Goal: Task Accomplishment & Management: Complete application form

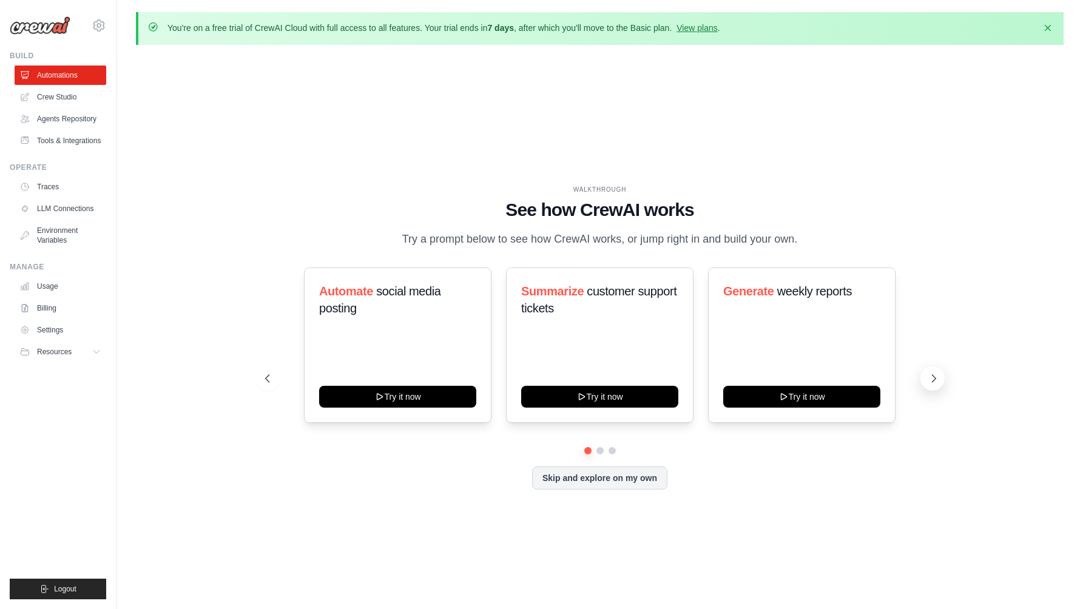
click at [932, 385] on icon at bounding box center [934, 378] width 12 height 12
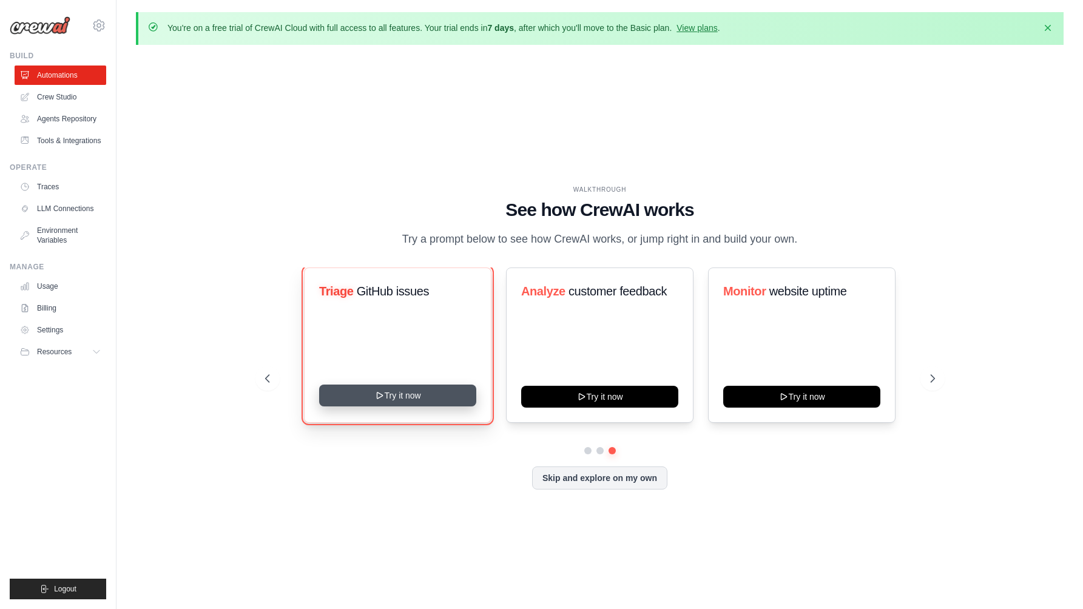
click at [396, 403] on button "Try it now" at bounding box center [397, 396] width 157 height 22
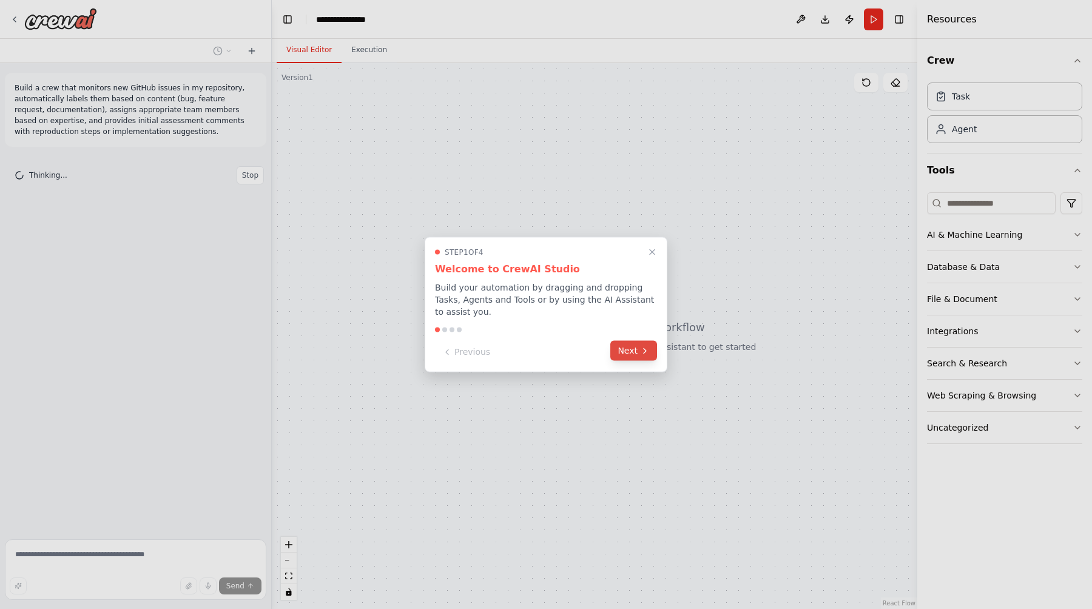
click at [624, 354] on button "Next" at bounding box center [633, 351] width 47 height 20
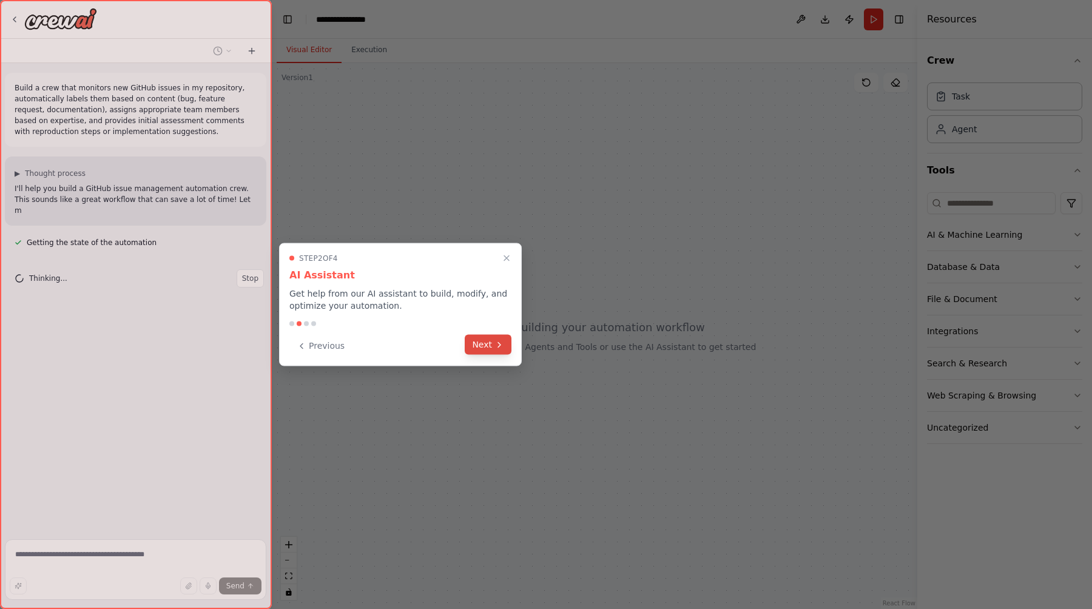
click at [491, 348] on button "Next" at bounding box center [488, 345] width 47 height 20
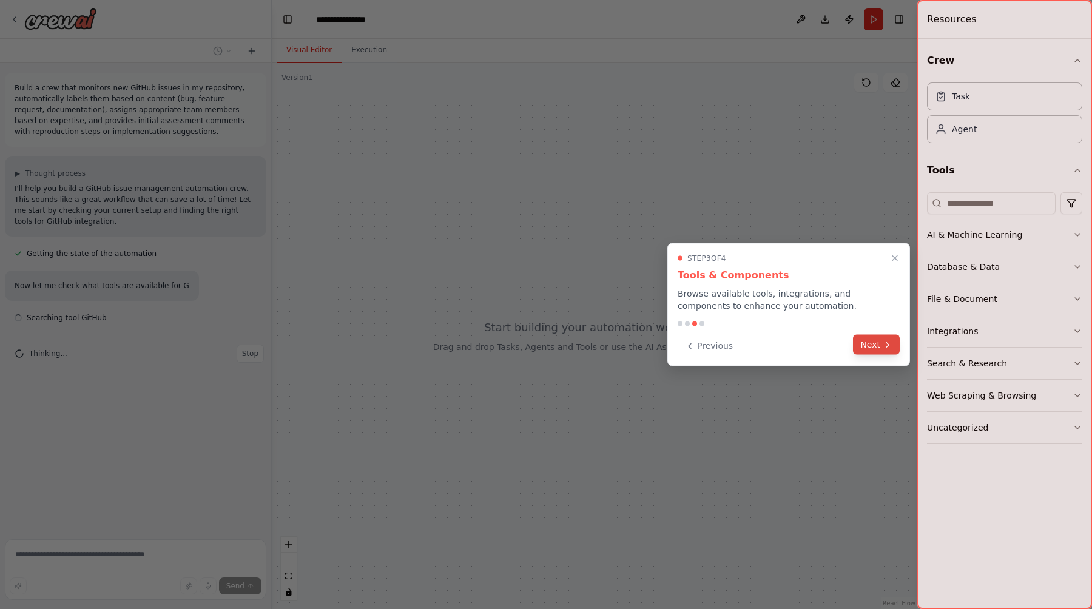
click at [872, 343] on button "Next" at bounding box center [876, 345] width 47 height 20
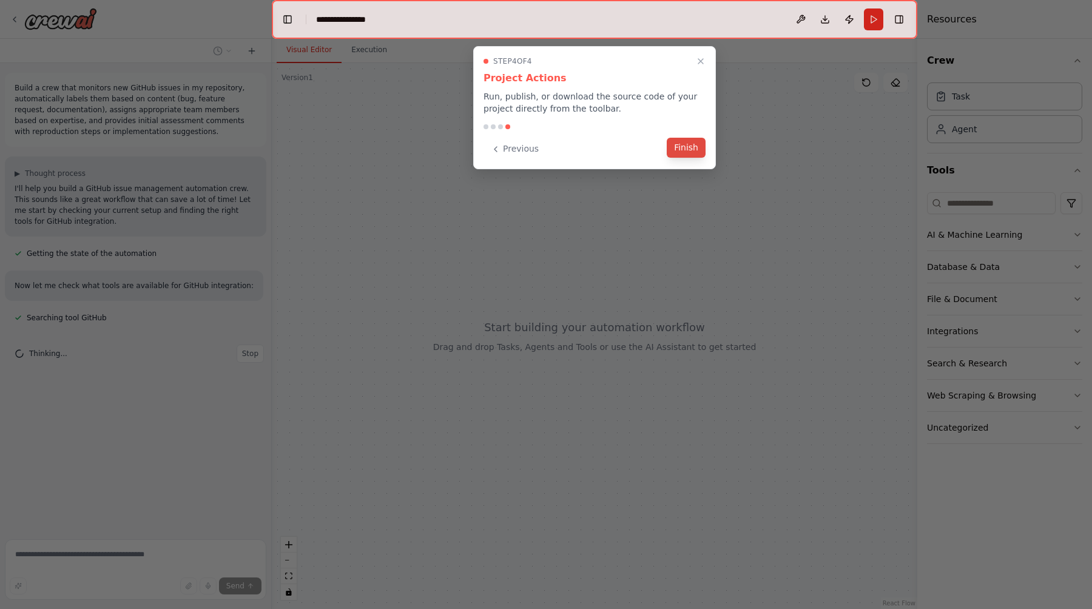
click at [688, 151] on button "Finish" at bounding box center [686, 148] width 39 height 20
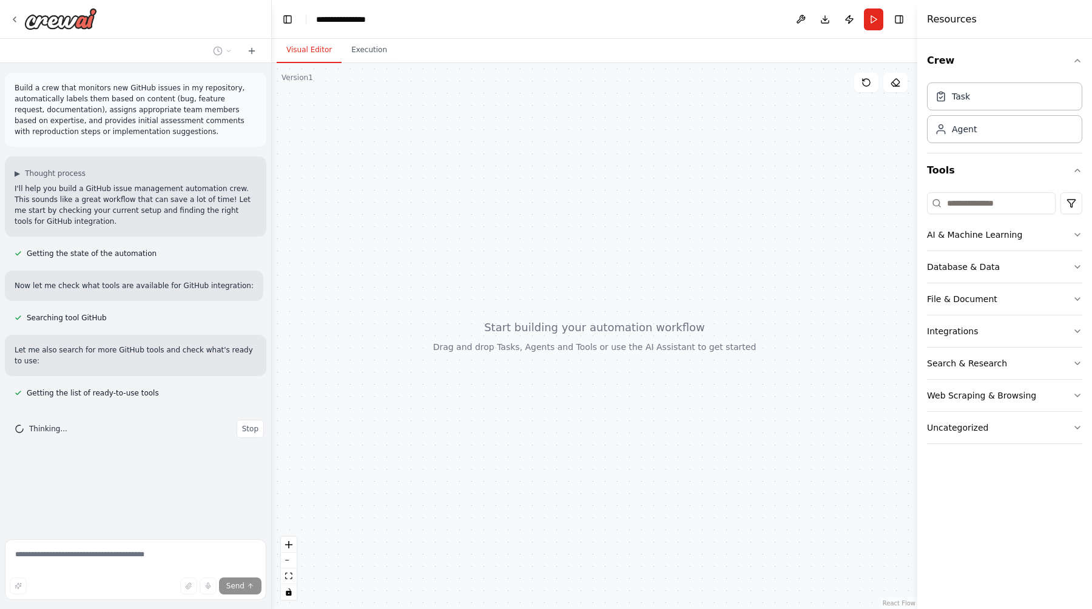
click at [647, 307] on div at bounding box center [594, 336] width 645 height 546
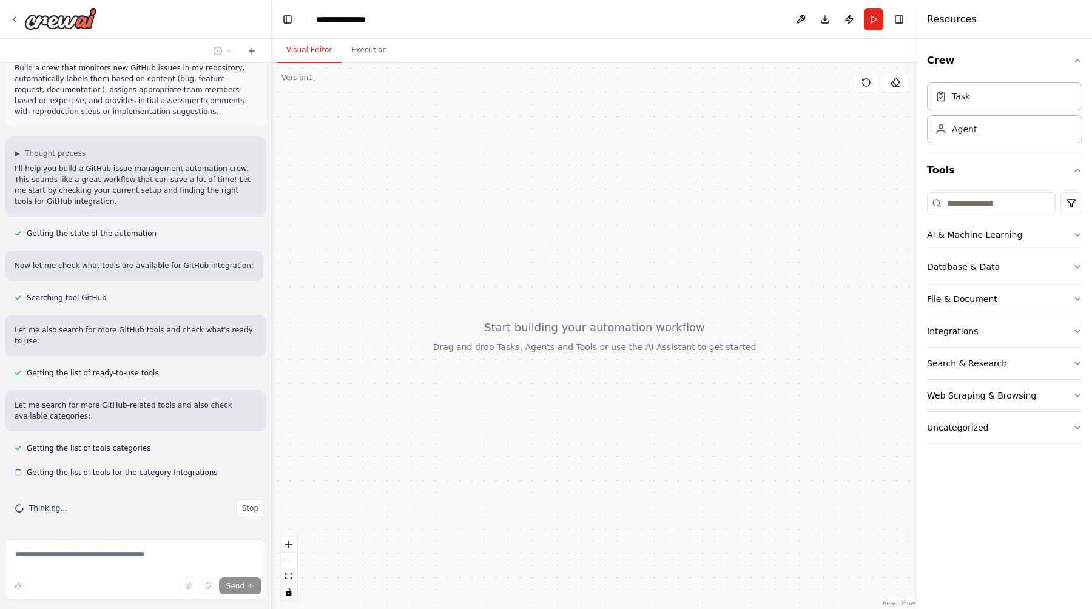
scroll to position [22, 0]
click at [978, 104] on div "Task" at bounding box center [1004, 96] width 155 height 28
click at [976, 130] on div "Agent" at bounding box center [1004, 129] width 155 height 28
click at [960, 266] on div "Database & Data" at bounding box center [963, 267] width 73 height 12
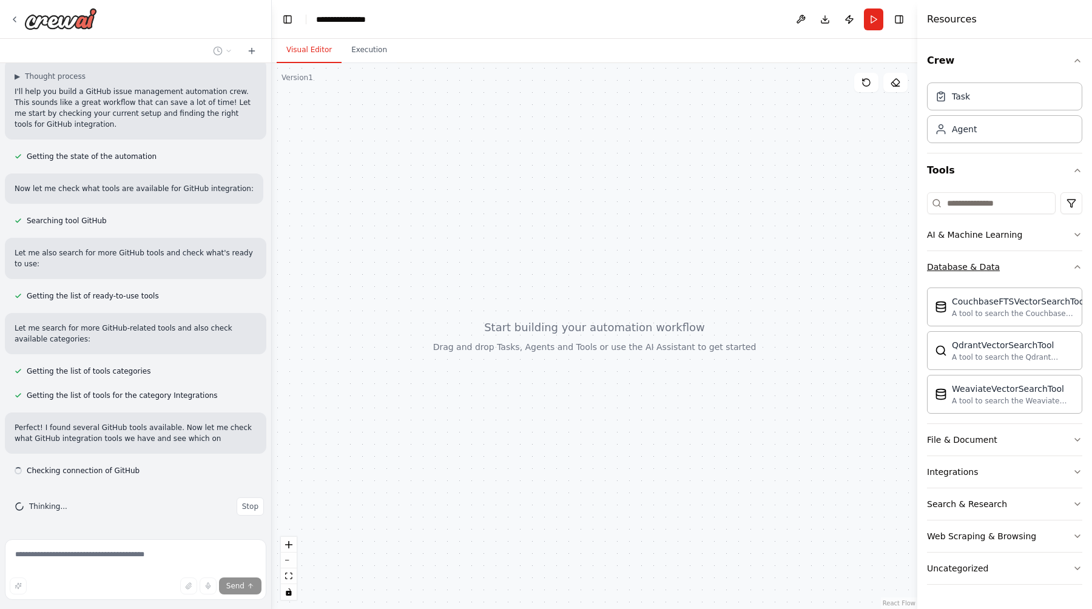
scroll to position [108, 0]
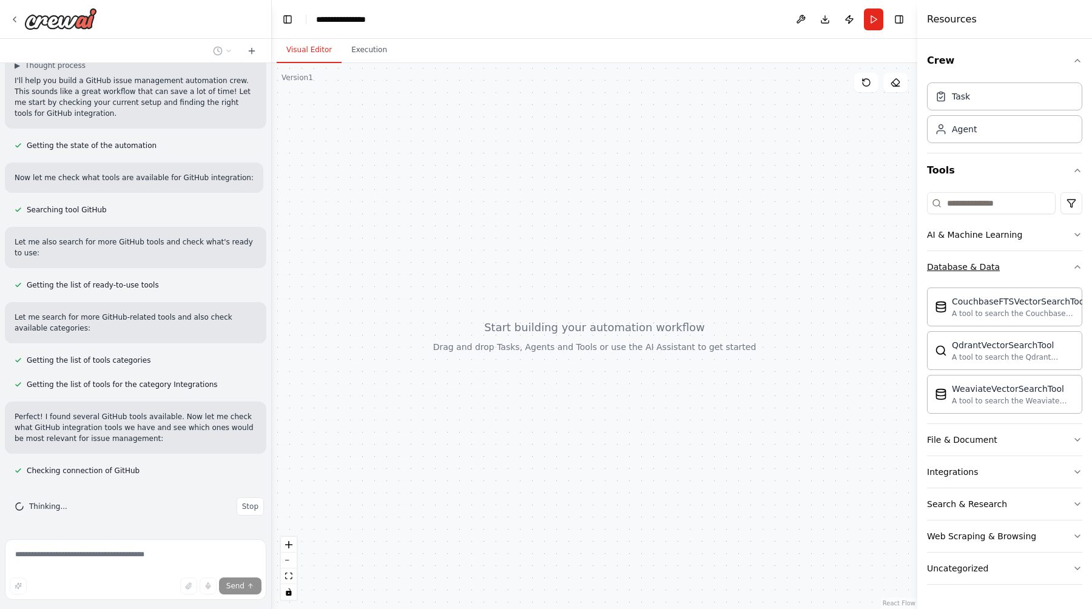
click at [960, 266] on div "Database & Data" at bounding box center [963, 267] width 73 height 12
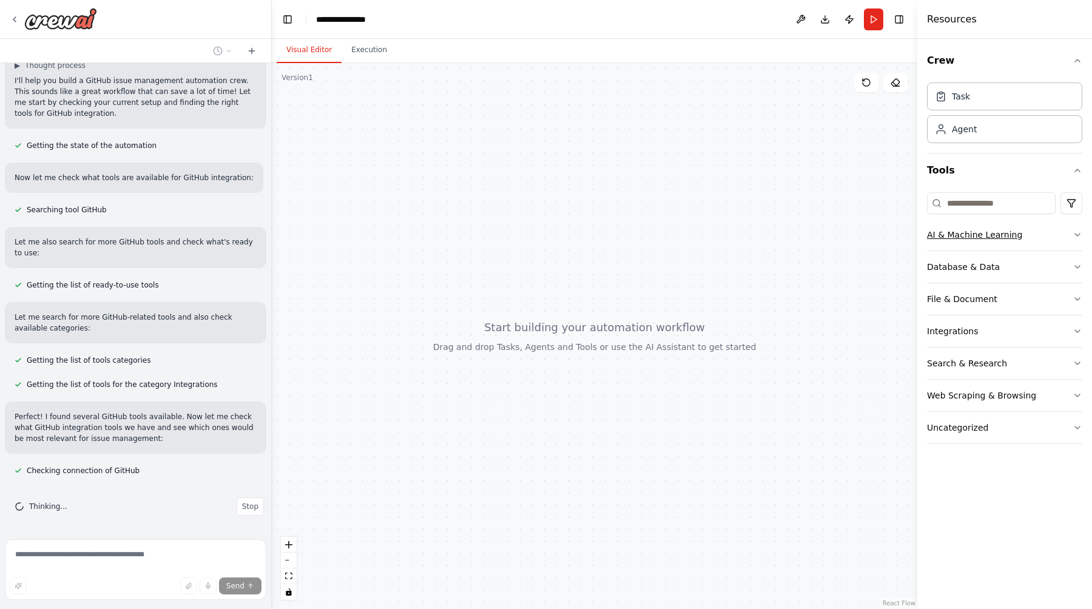
click at [970, 237] on div "AI & Machine Learning" at bounding box center [974, 235] width 95 height 12
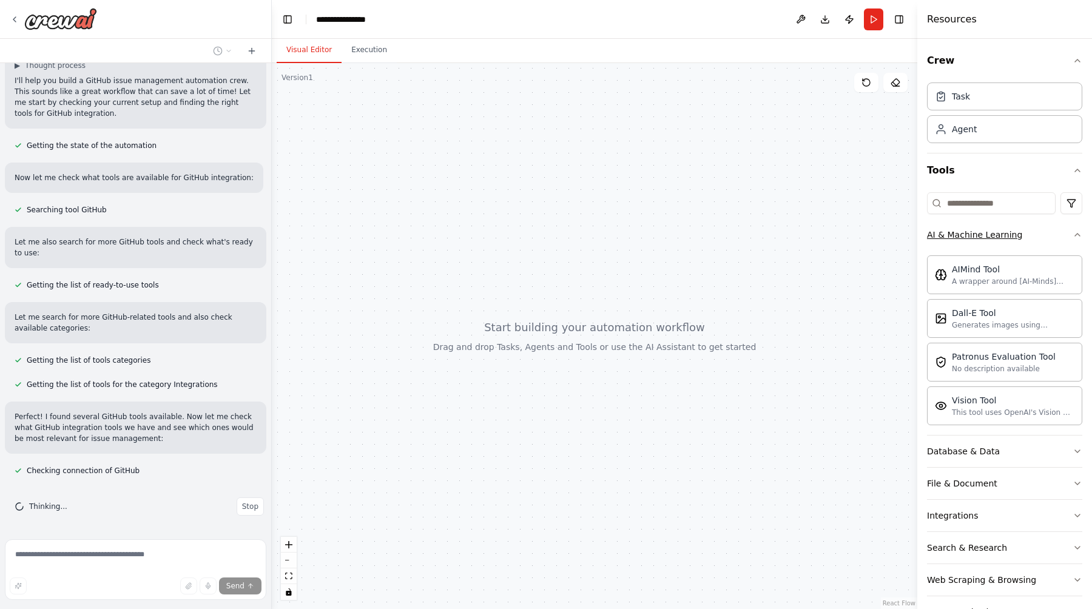
click at [970, 237] on div "AI & Machine Learning" at bounding box center [974, 235] width 95 height 12
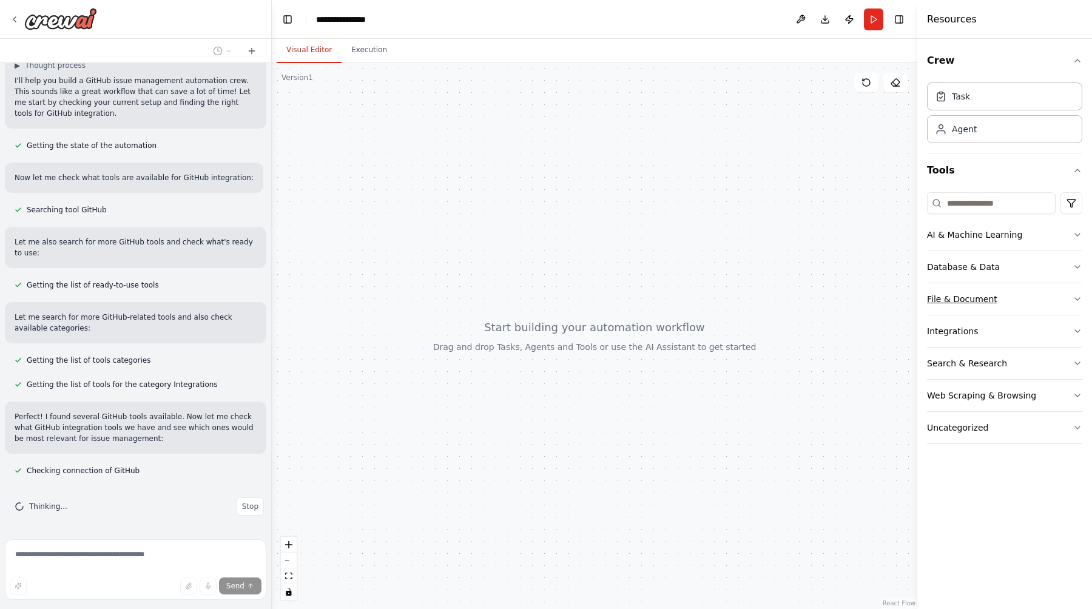
click at [953, 293] on div "File & Document" at bounding box center [962, 299] width 70 height 12
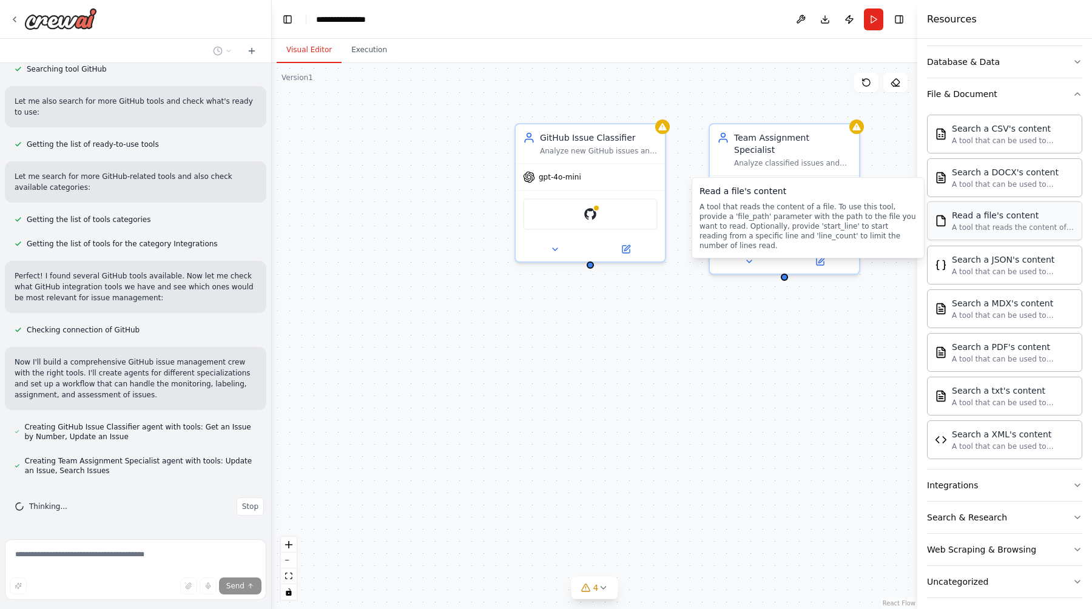
scroll to position [214, 0]
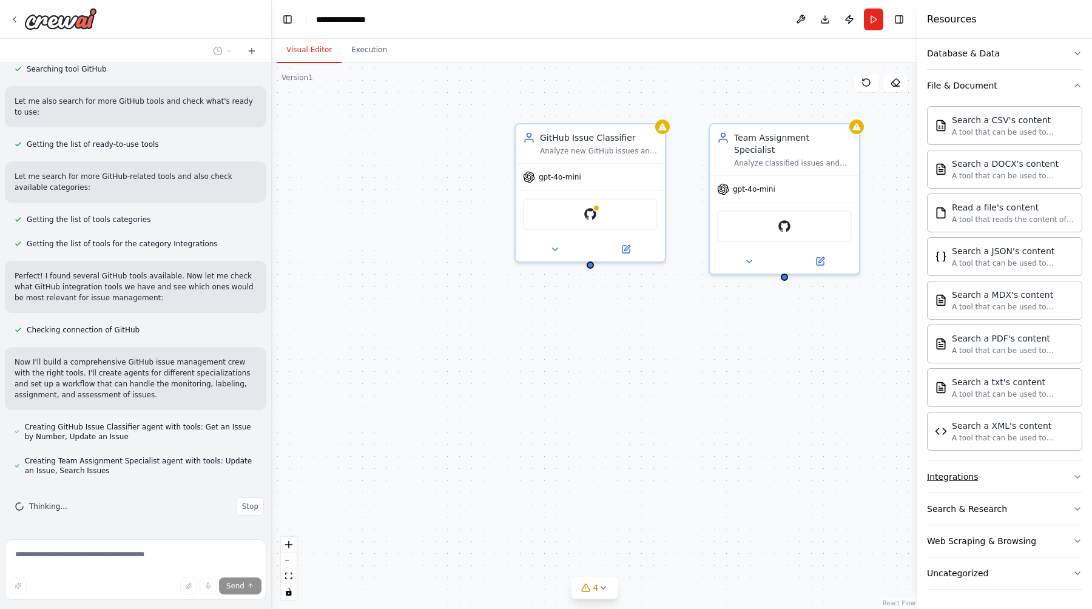
click at [965, 477] on div "Integrations" at bounding box center [952, 477] width 51 height 12
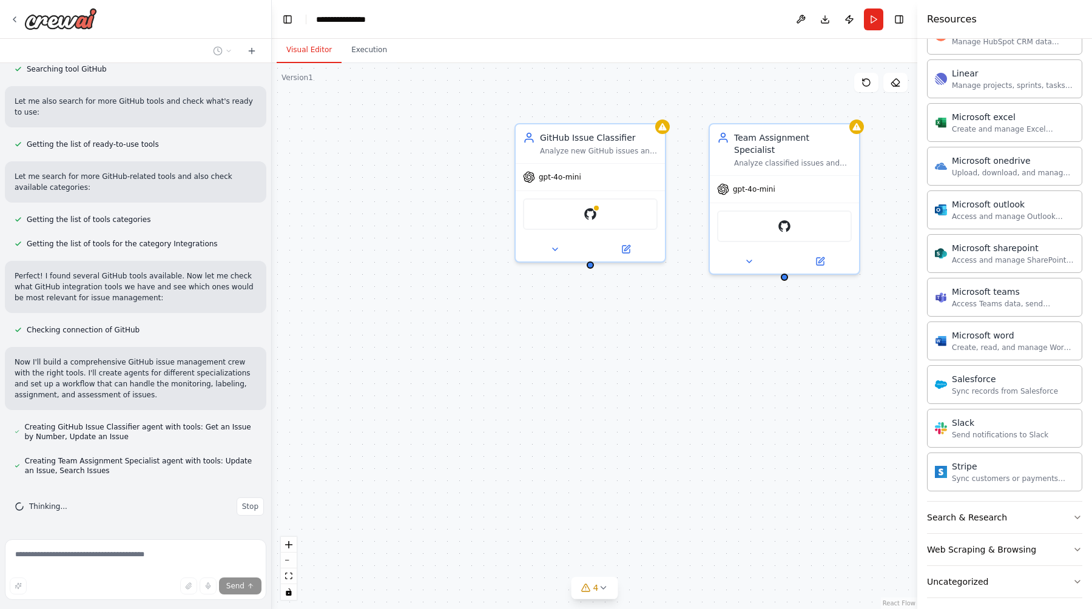
scroll to position [966, 0]
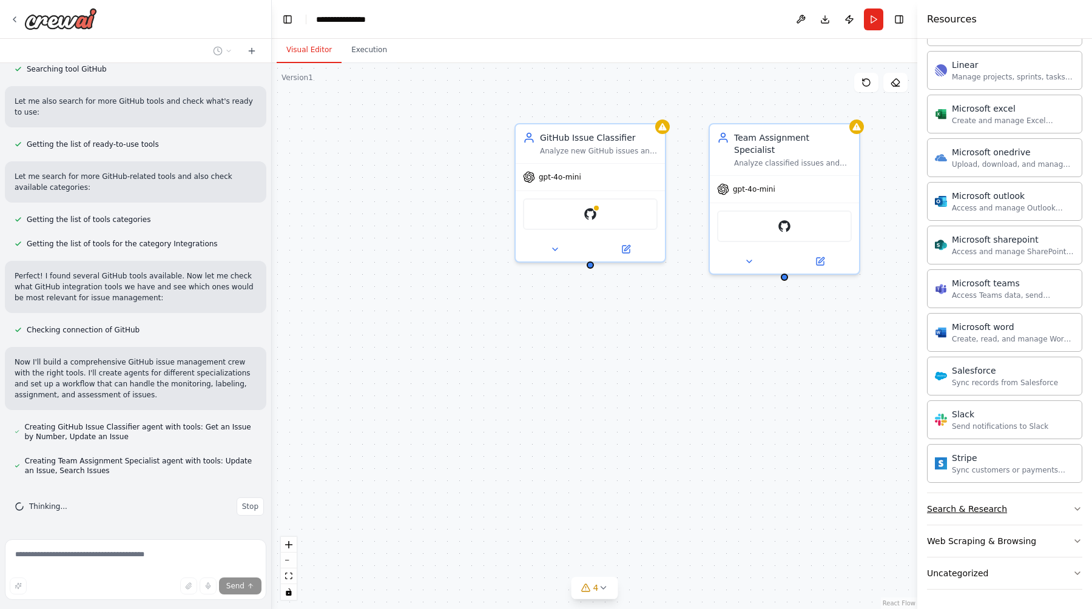
click at [964, 504] on div "Search & Research" at bounding box center [967, 509] width 80 height 12
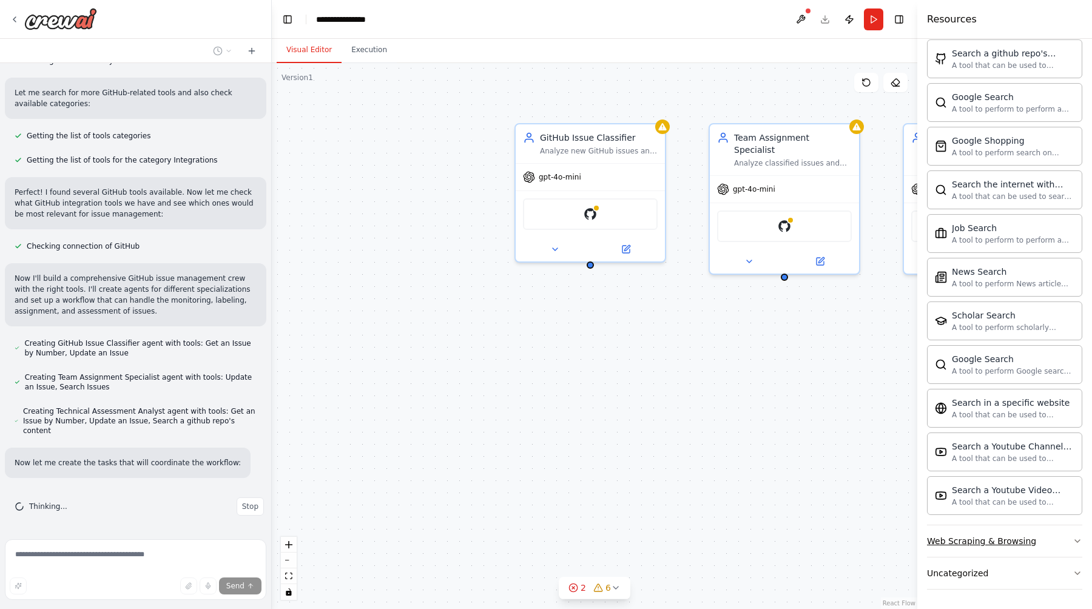
scroll to position [357, 0]
click at [971, 541] on div "Web Scraping & Browsing" at bounding box center [981, 541] width 109 height 12
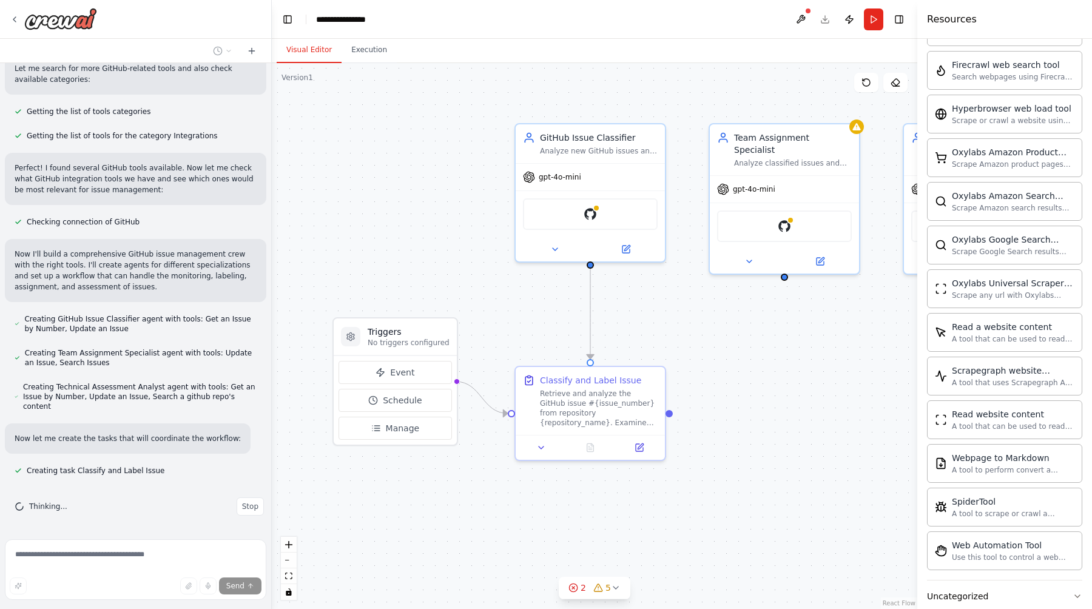
scroll to position [2252, 0]
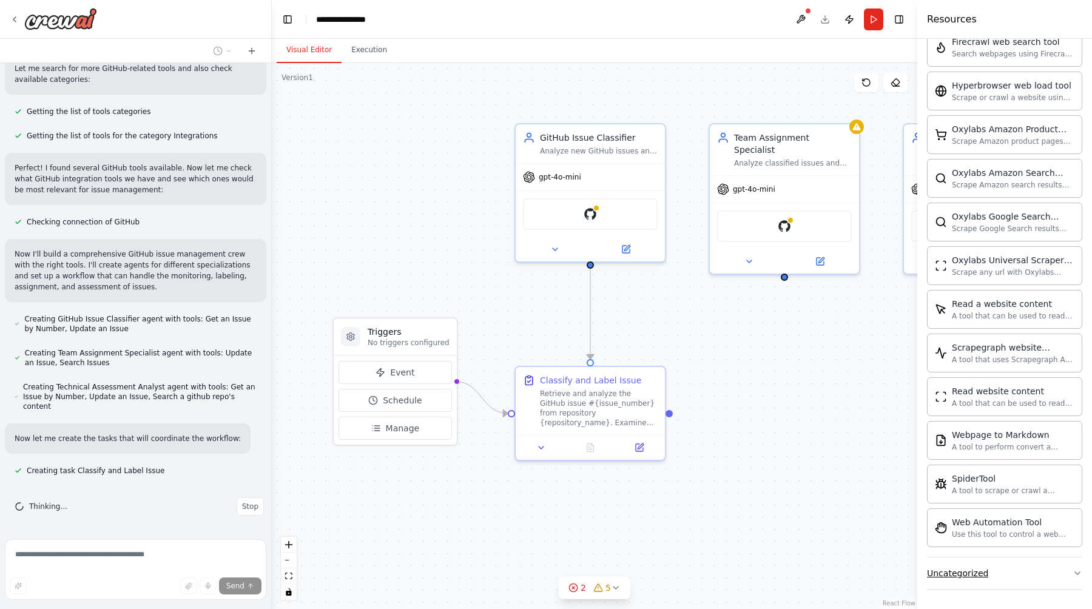
click at [959, 570] on div "Uncategorized" at bounding box center [957, 573] width 61 height 12
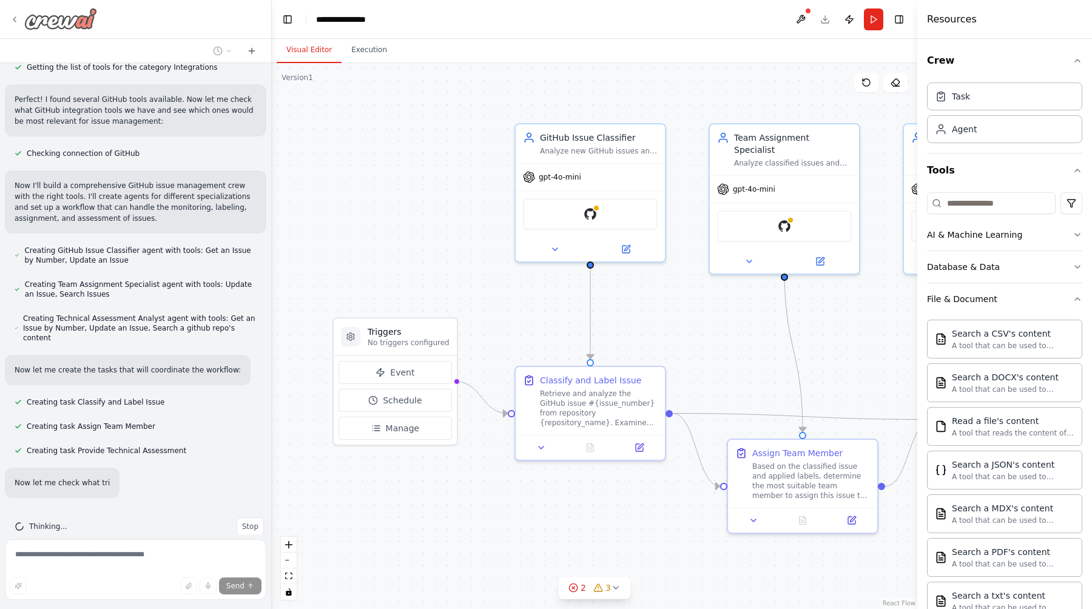
scroll to position [445, 0]
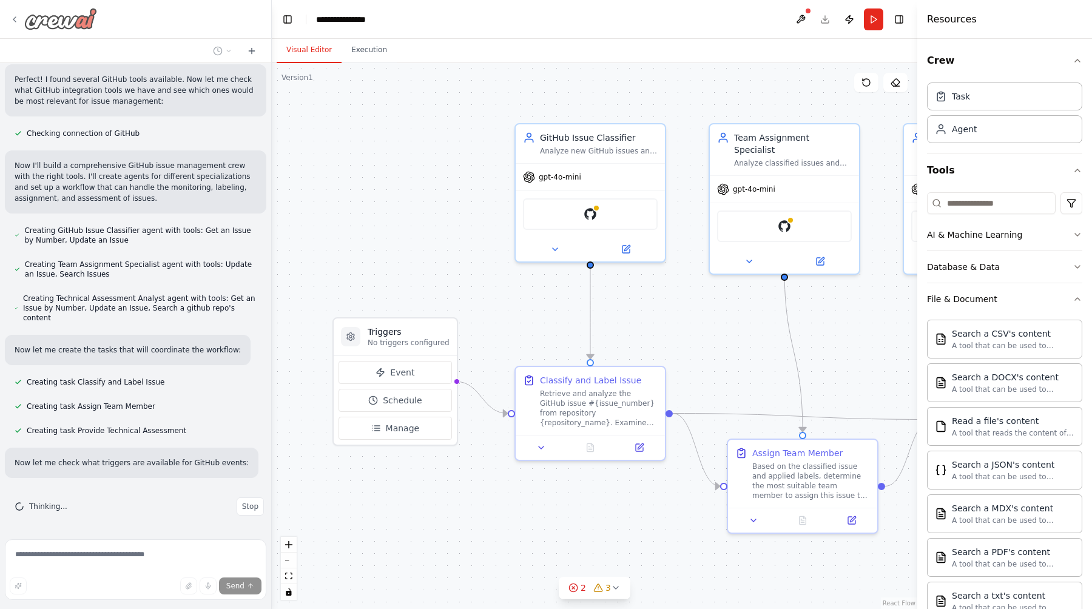
click at [15, 17] on icon at bounding box center [14, 19] width 2 height 5
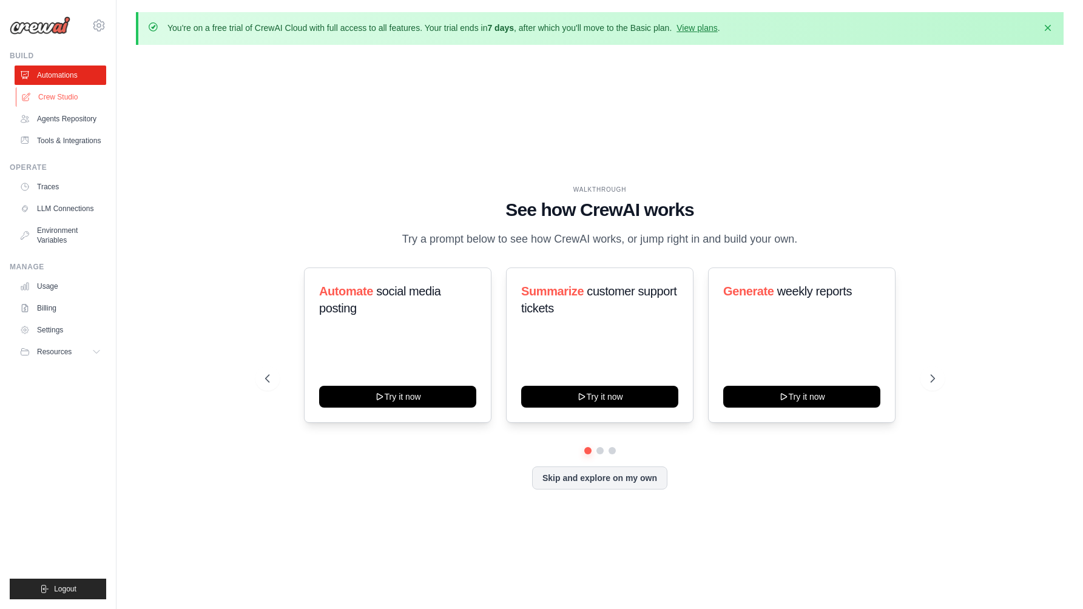
click at [58, 95] on link "Crew Studio" at bounding box center [62, 96] width 92 height 19
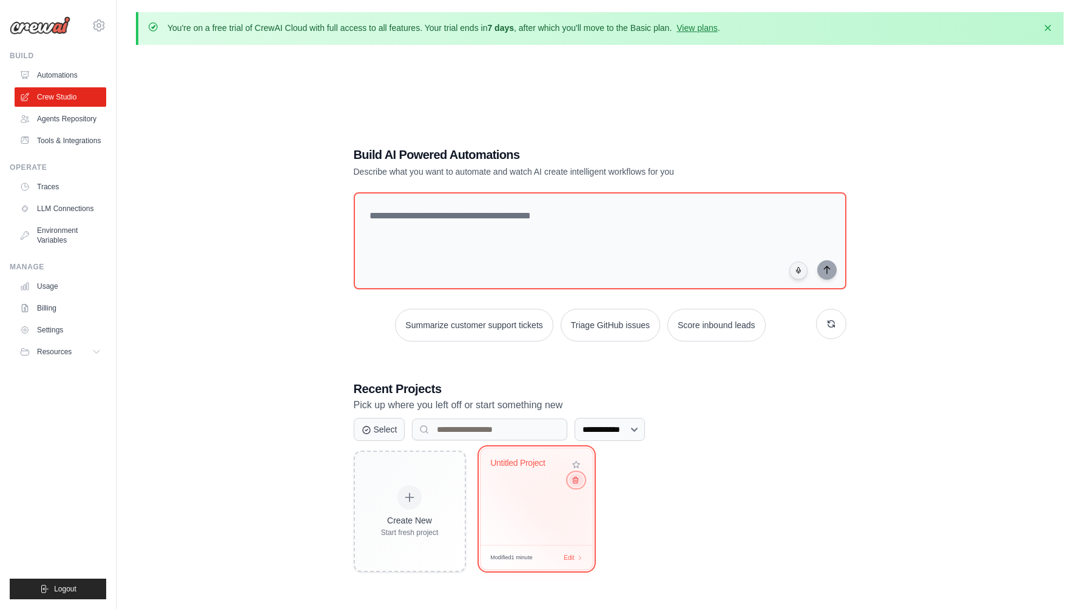
click at [575, 482] on icon at bounding box center [575, 480] width 8 height 8
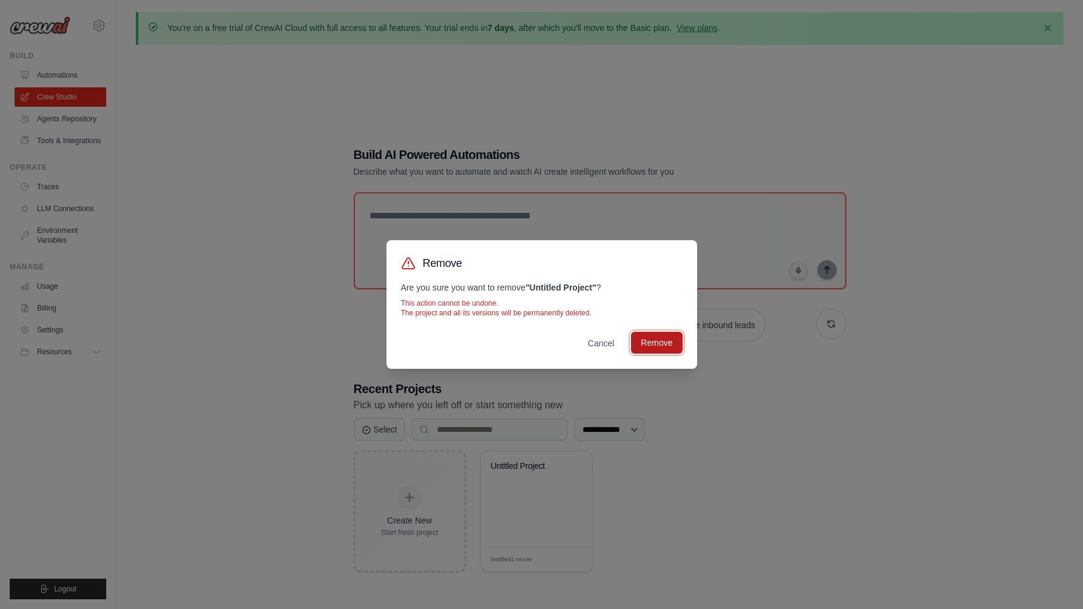
click at [658, 339] on button "Remove" at bounding box center [656, 343] width 51 height 22
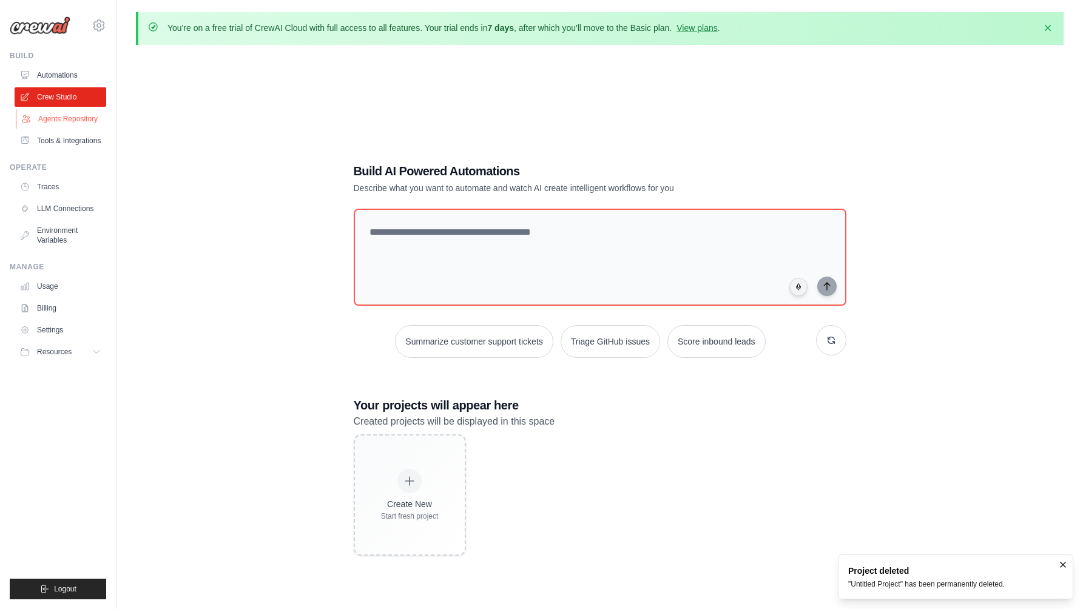
click at [78, 124] on link "Agents Repository" at bounding box center [62, 118] width 92 height 19
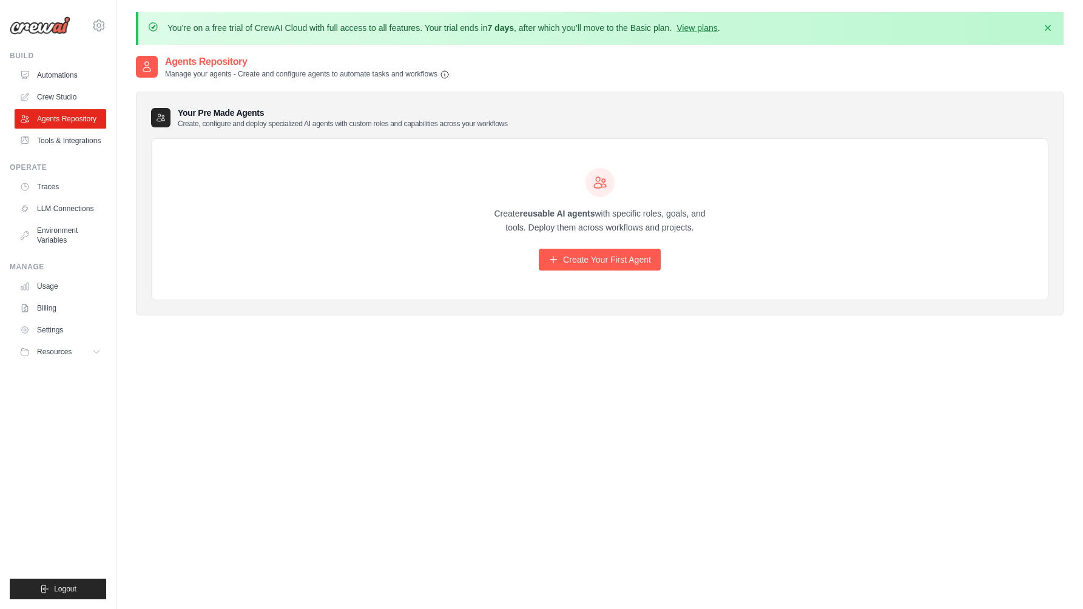
click at [66, 138] on link "Tools & Integrations" at bounding box center [61, 140] width 92 height 19
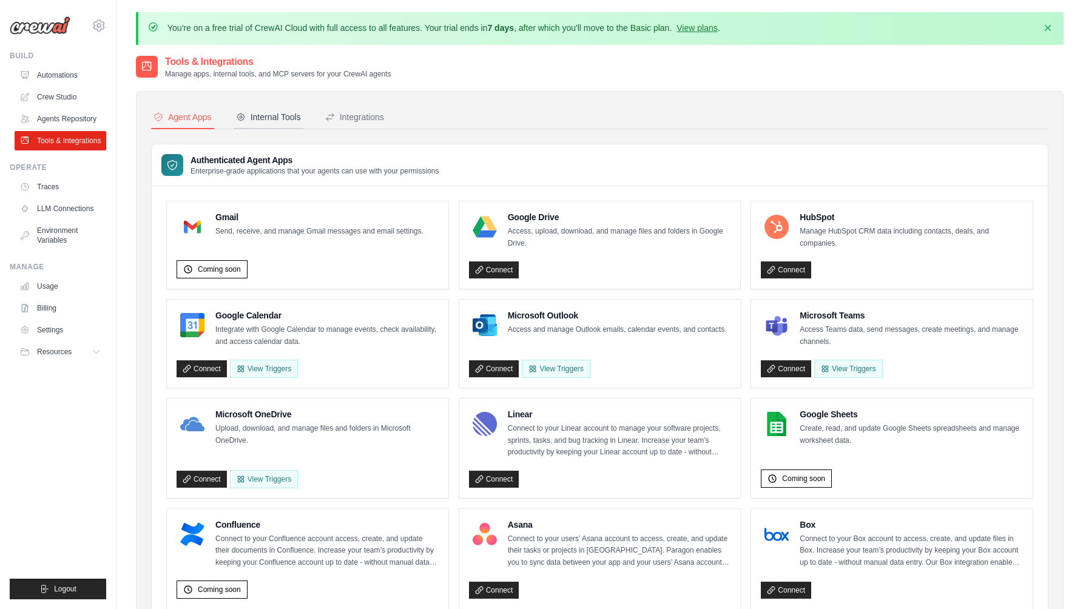
click at [280, 113] on div "Internal Tools" at bounding box center [268, 117] width 65 height 12
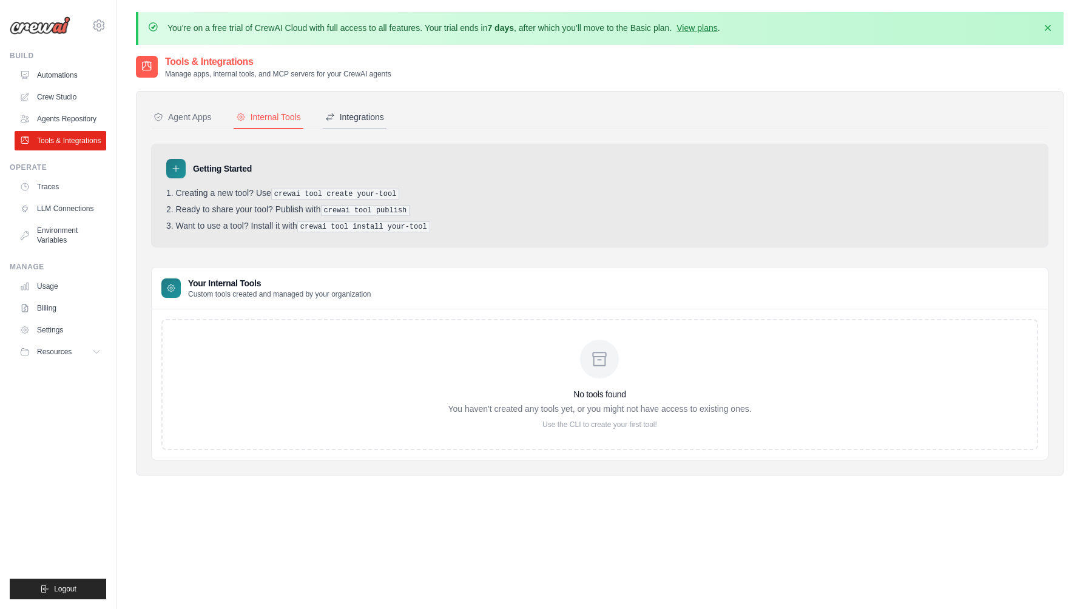
click at [383, 114] on div "Integrations" at bounding box center [354, 117] width 59 height 12
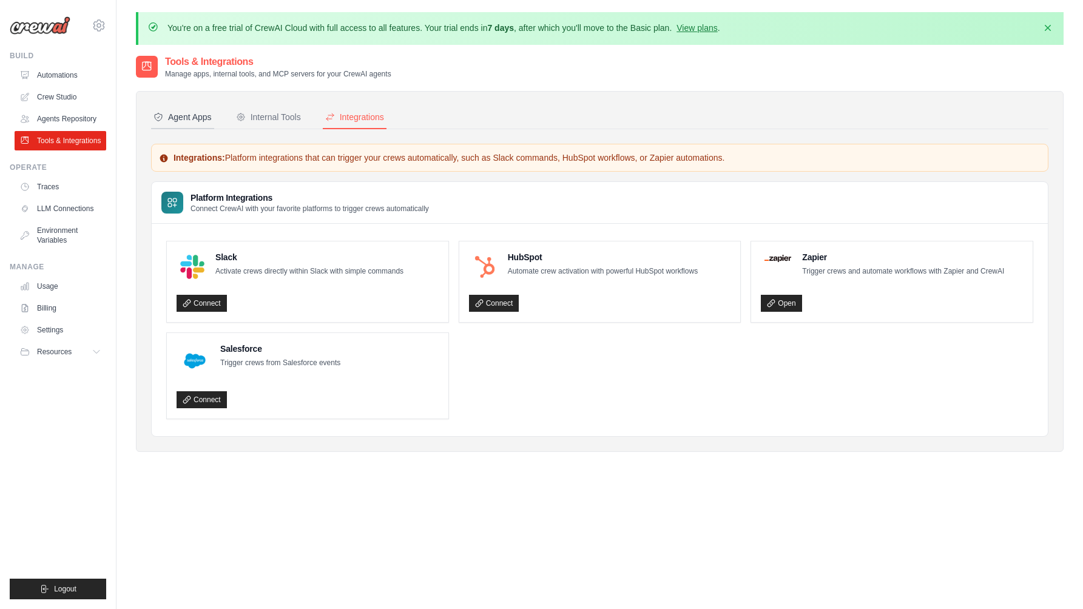
click at [190, 119] on div "Agent Apps" at bounding box center [182, 117] width 58 height 12
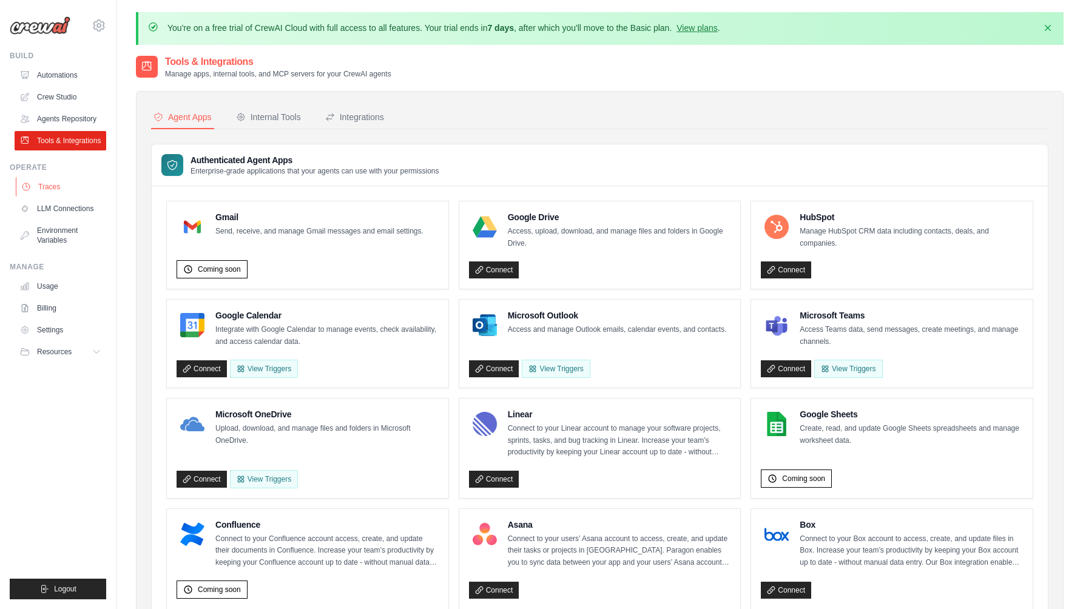
click at [66, 193] on link "Traces" at bounding box center [62, 186] width 92 height 19
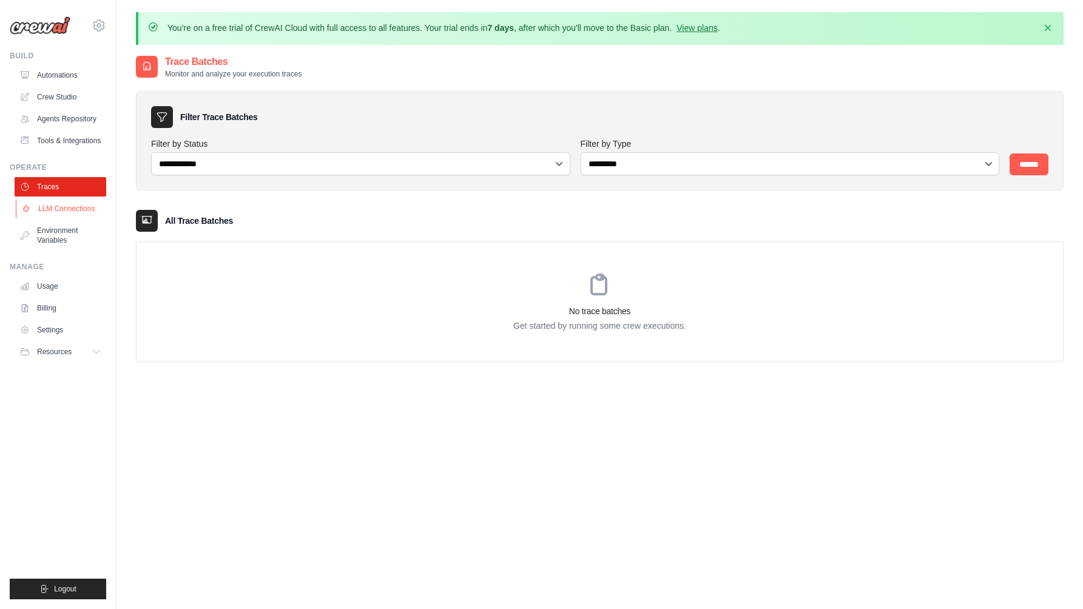
click at [66, 218] on link "LLM Connections" at bounding box center [62, 208] width 92 height 19
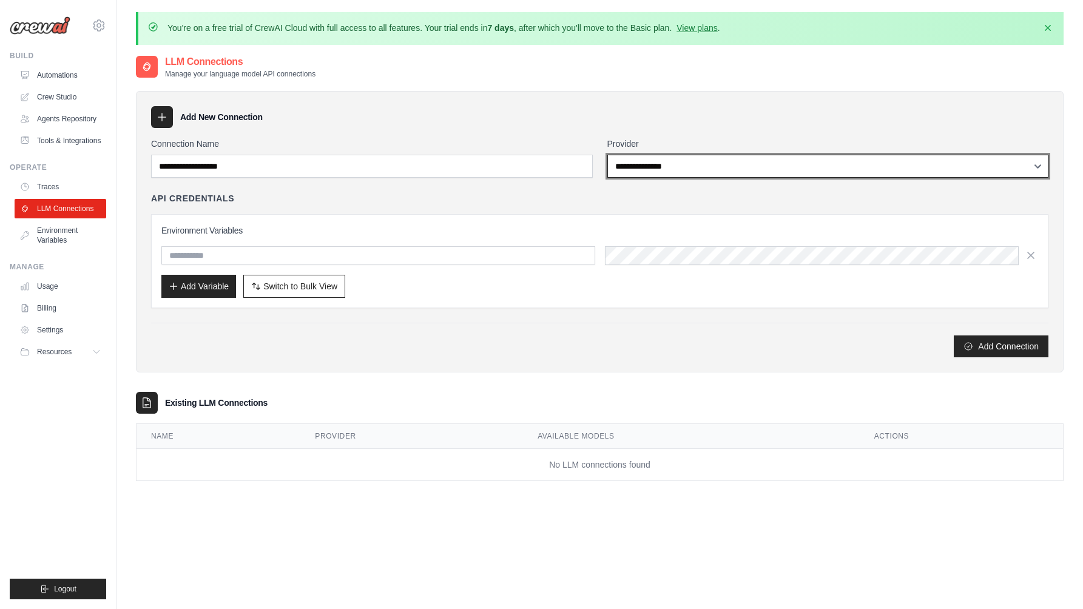
click at [631, 169] on select "**********" at bounding box center [828, 166] width 442 height 23
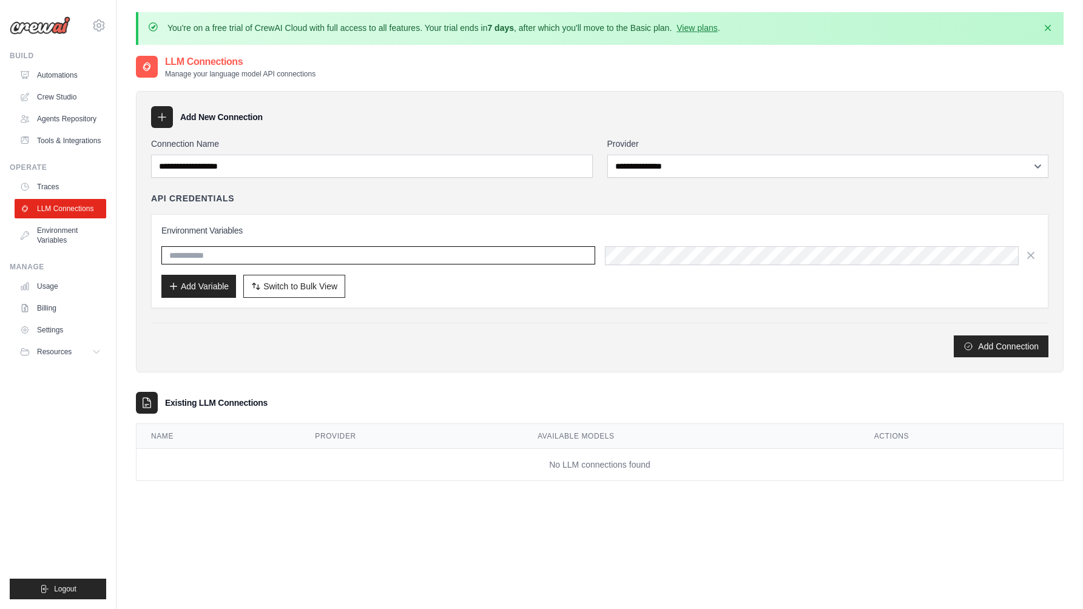
click at [221, 258] on input "text" at bounding box center [378, 255] width 434 height 18
click at [58, 244] on link "Environment Variables" at bounding box center [62, 235] width 92 height 29
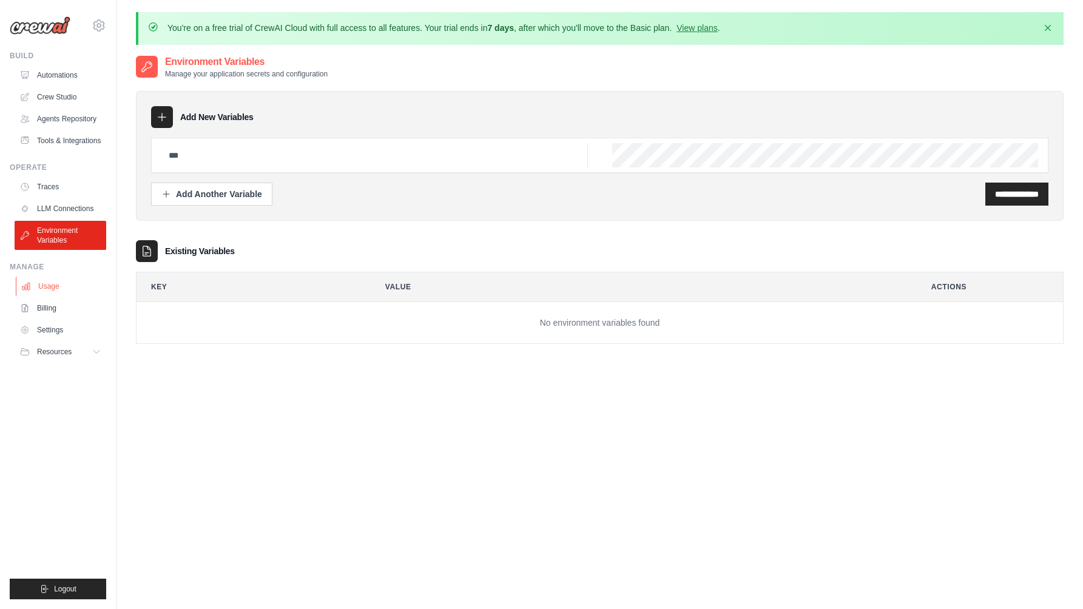
click at [53, 292] on link "Usage" at bounding box center [62, 286] width 92 height 19
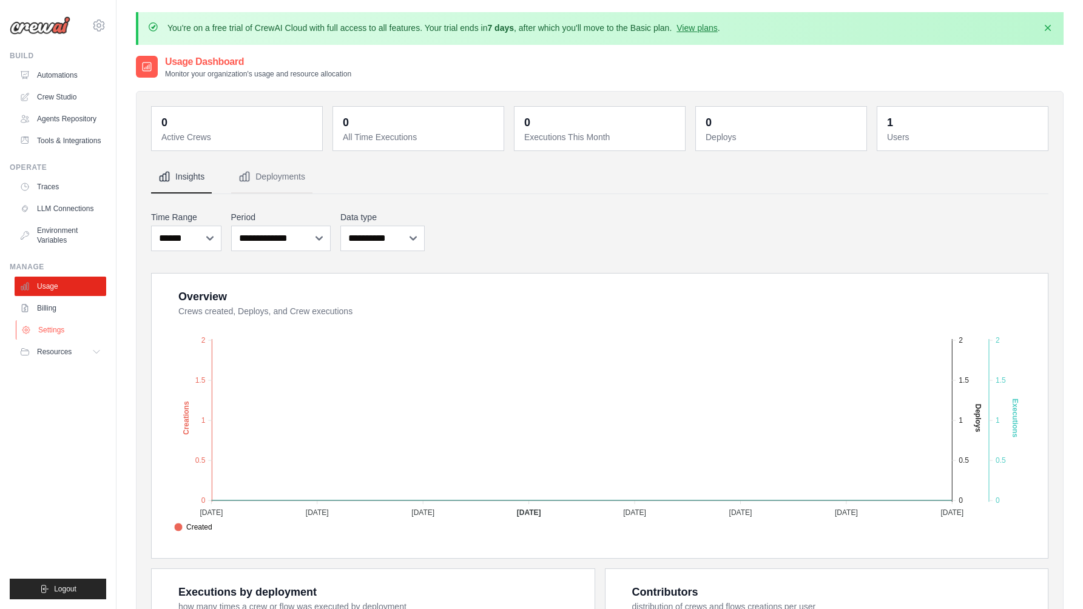
click at [52, 340] on link "Settings" at bounding box center [62, 329] width 92 height 19
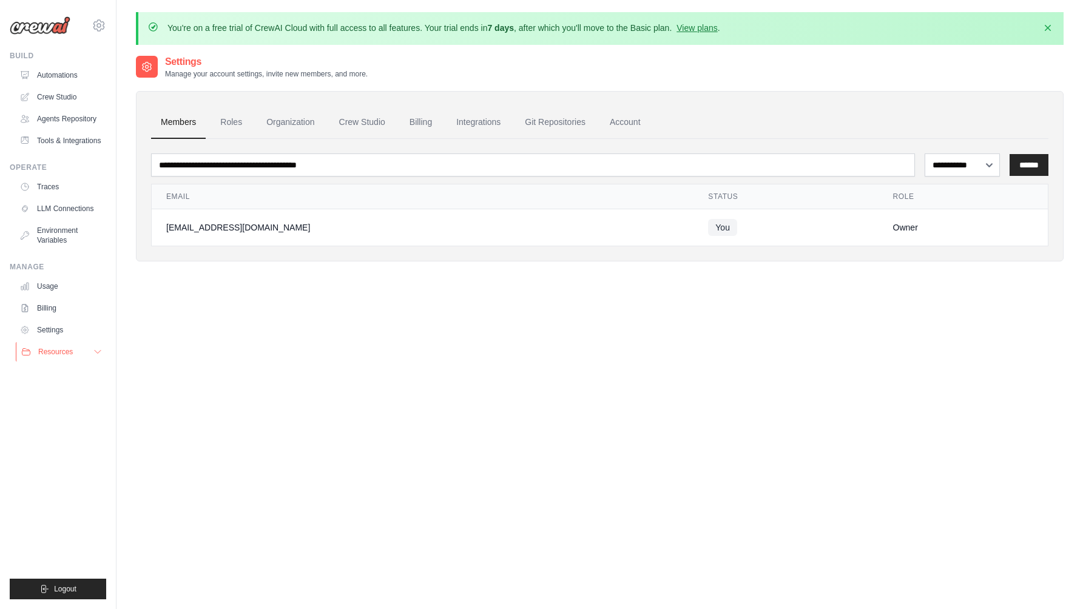
click at [53, 357] on span "Resources" at bounding box center [55, 352] width 35 height 10
click at [50, 72] on link "Automations" at bounding box center [62, 75] width 92 height 19
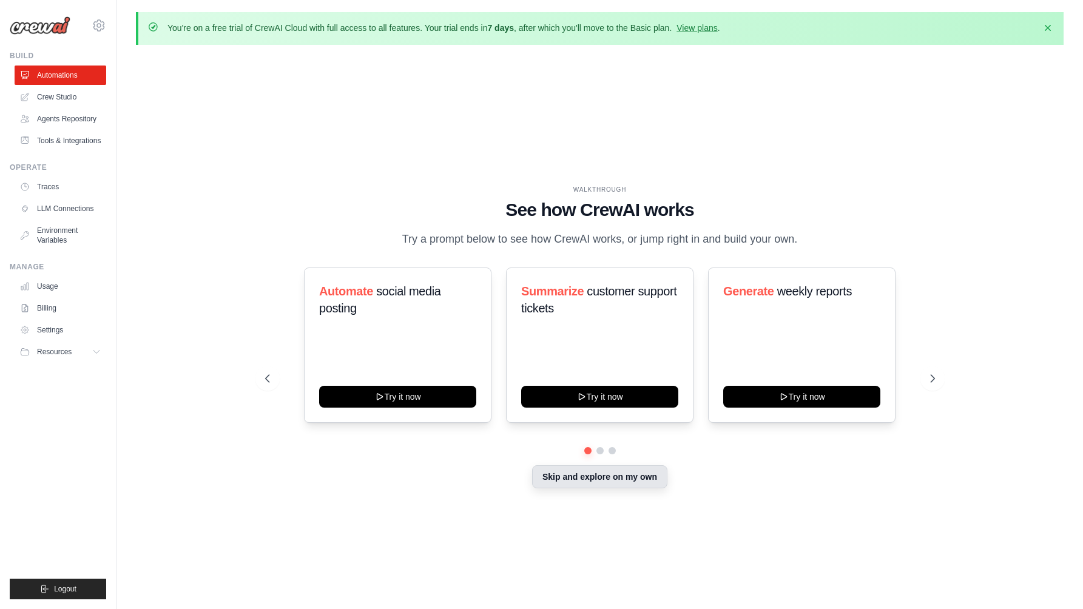
click at [612, 488] on button "Skip and explore on my own" at bounding box center [599, 476] width 135 height 23
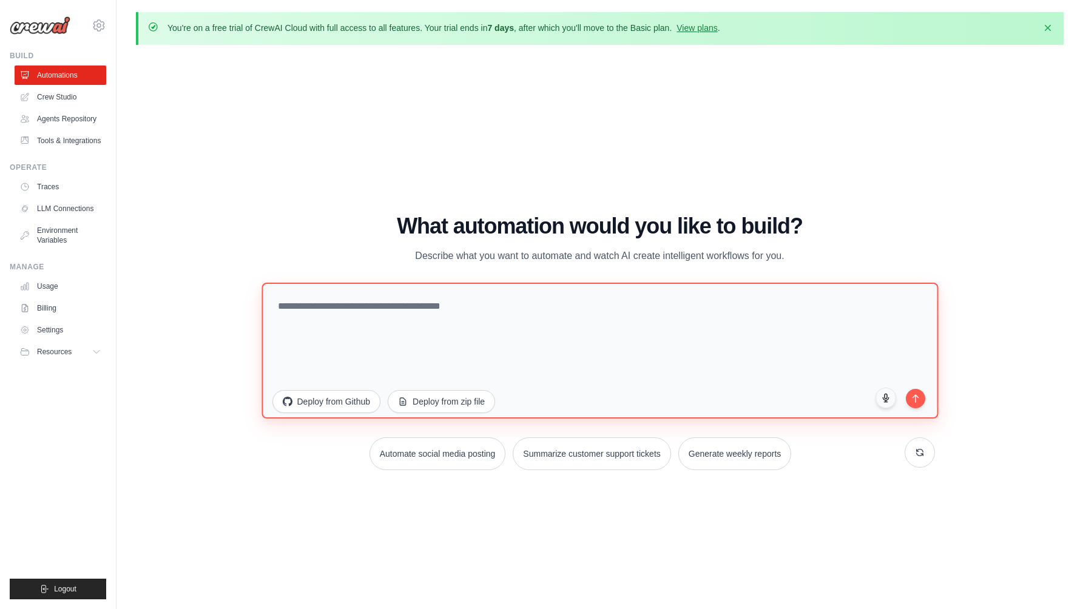
click at [434, 306] on textarea at bounding box center [599, 351] width 676 height 136
type textarea "**********"
paste textarea "**********"
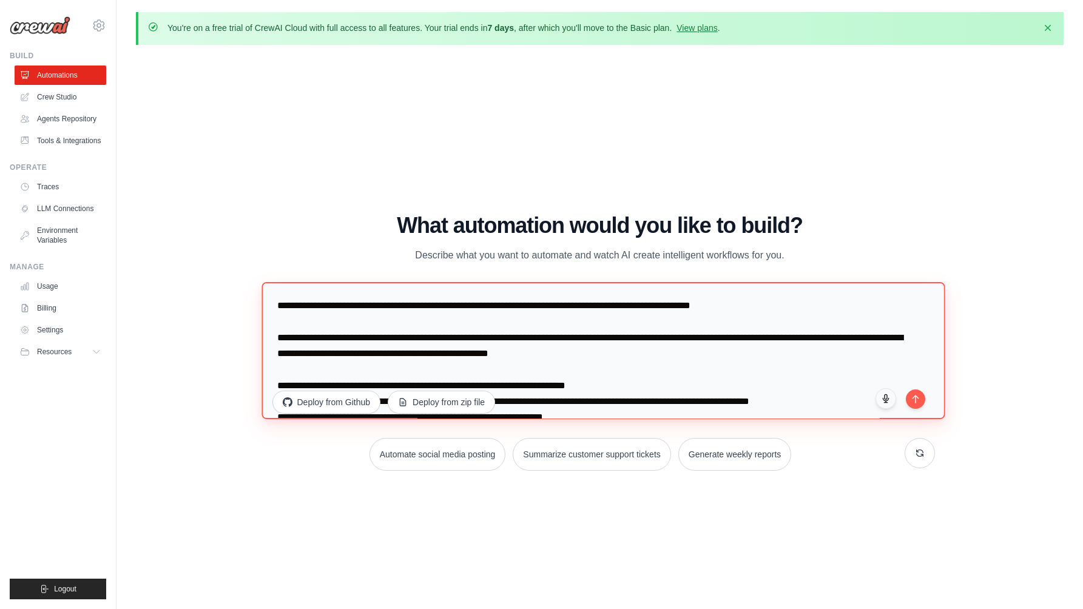
scroll to position [1142, 0]
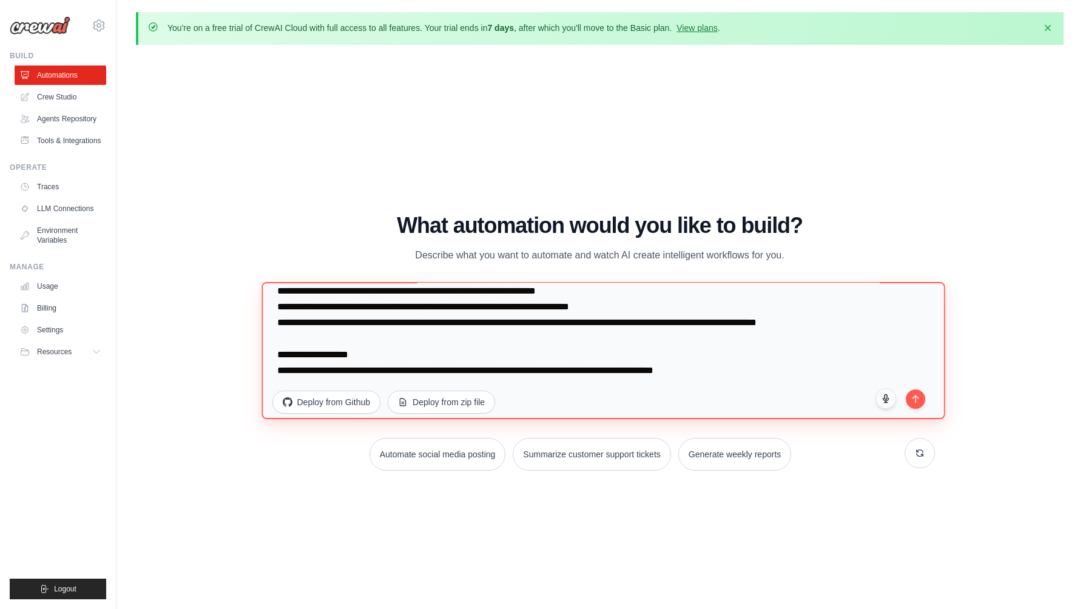
click at [713, 328] on textarea at bounding box center [602, 350] width 683 height 137
type textarea "**********"
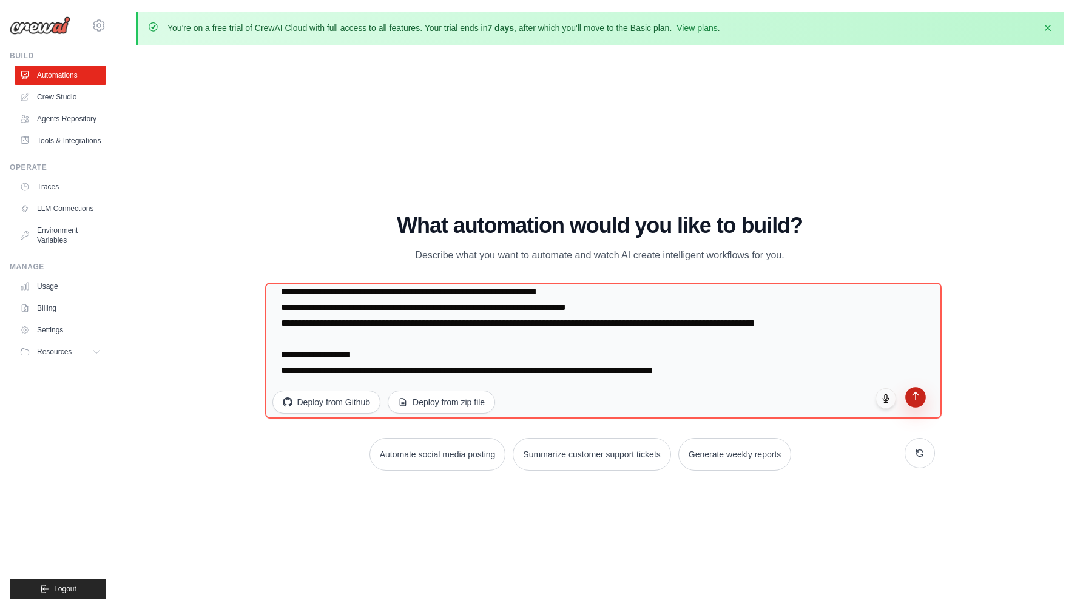
click at [917, 400] on button "submit" at bounding box center [915, 397] width 21 height 21
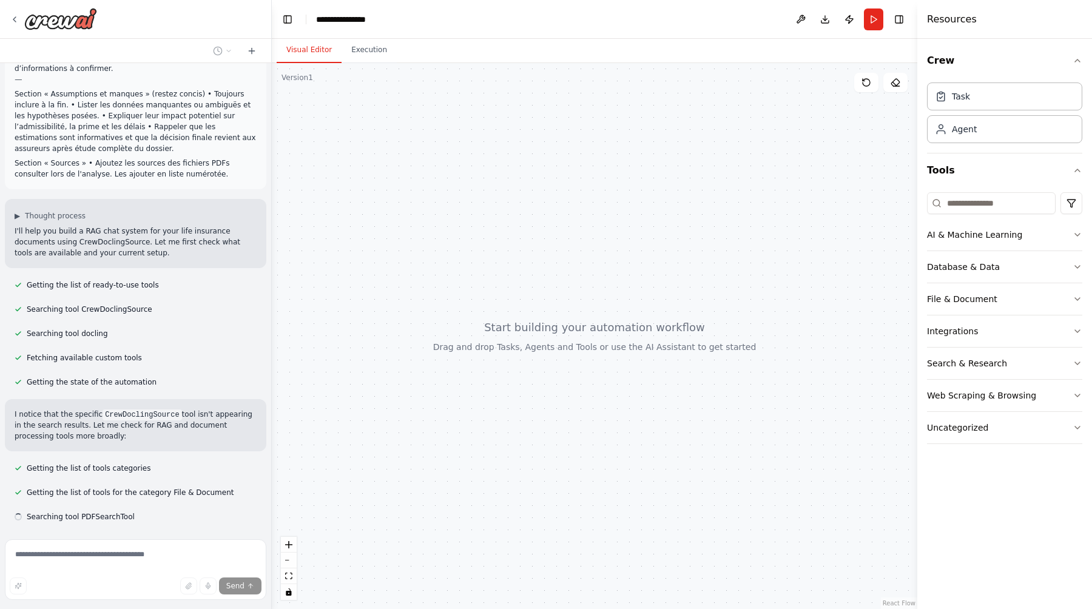
scroll to position [914, 0]
click at [994, 299] on button "File & Document" at bounding box center [1004, 299] width 155 height 32
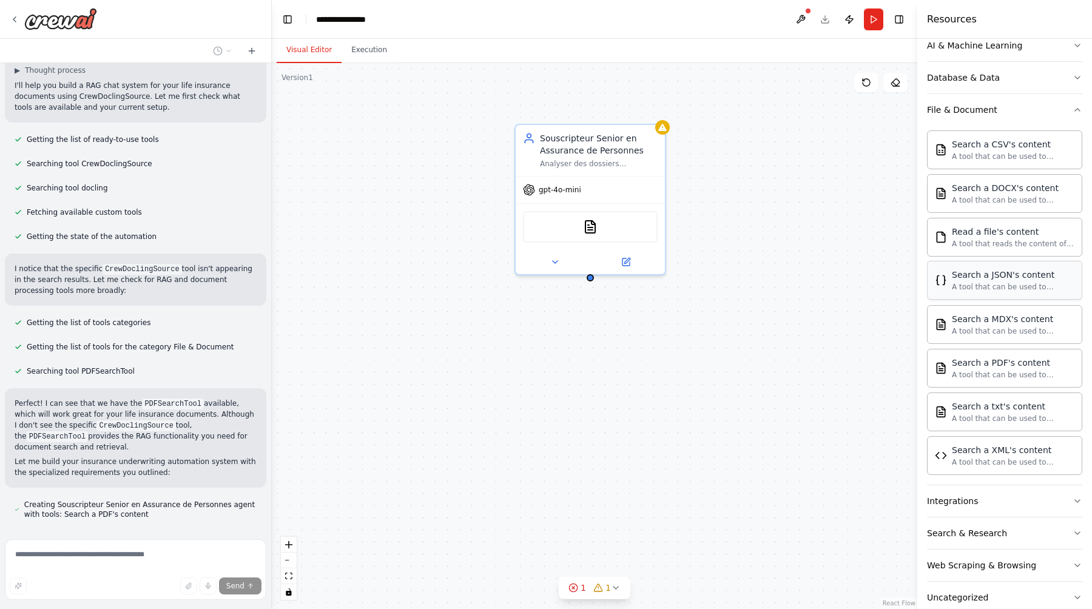
scroll to position [214, 0]
